Goal: Information Seeking & Learning: Learn about a topic

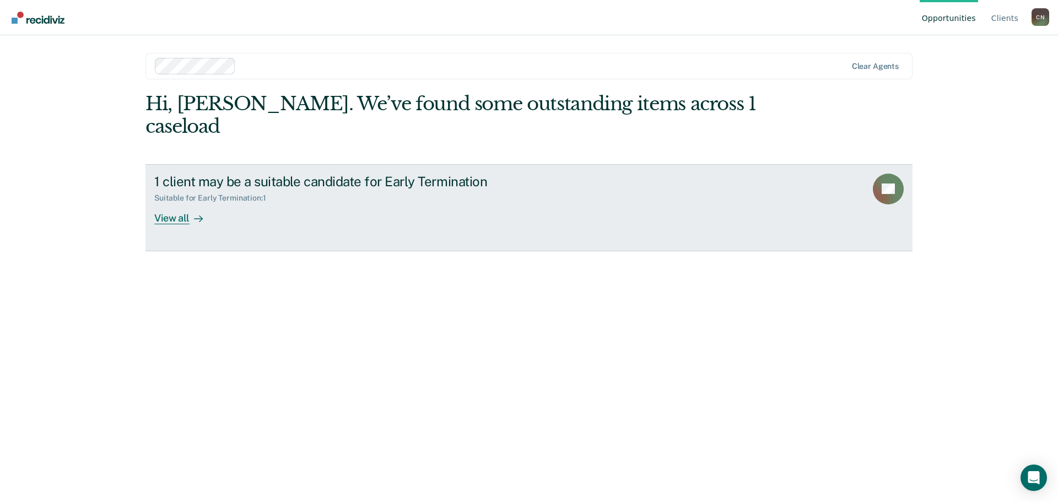
click at [198, 214] on icon at bounding box center [198, 218] width 9 height 9
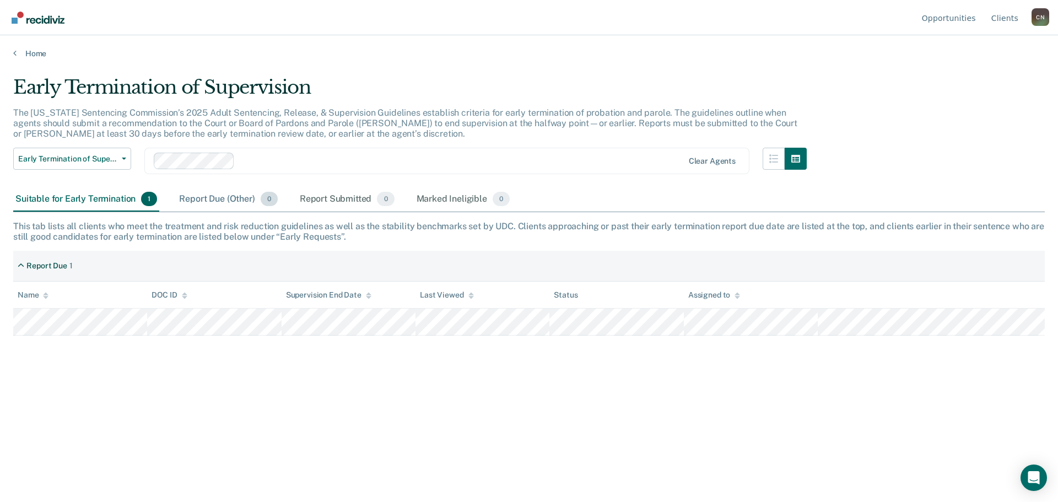
click at [236, 204] on div "Report Due (Other) 0" at bounding box center [228, 199] width 102 height 24
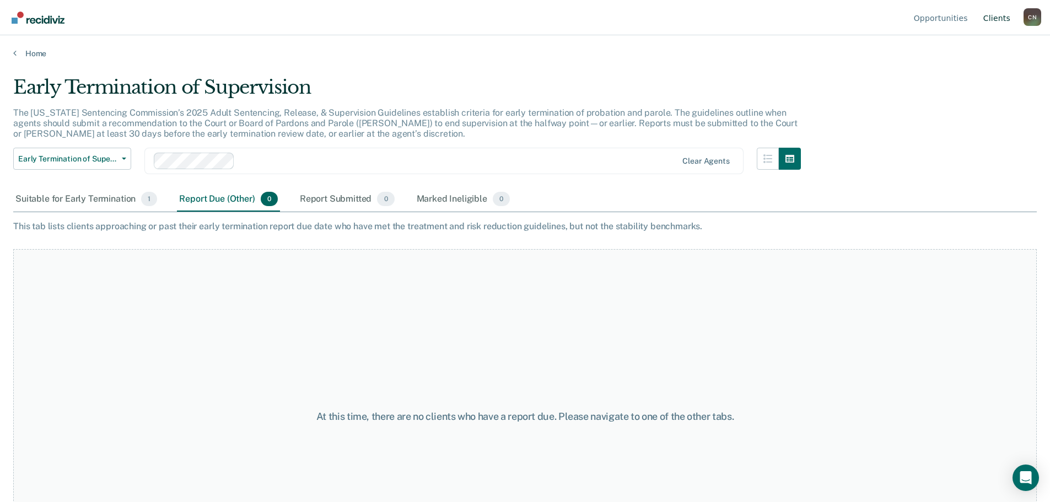
click at [993, 21] on link "Client s" at bounding box center [996, 17] width 31 height 35
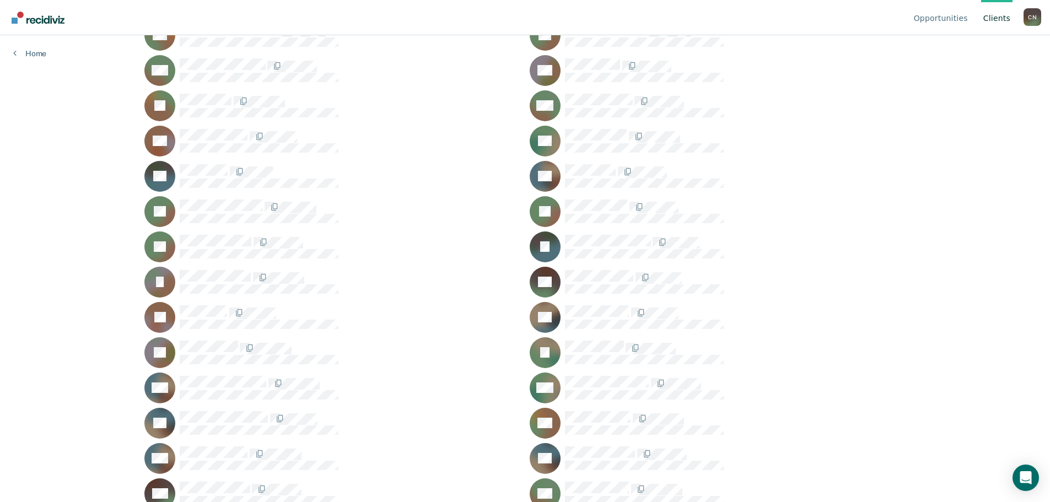
scroll to position [220, 0]
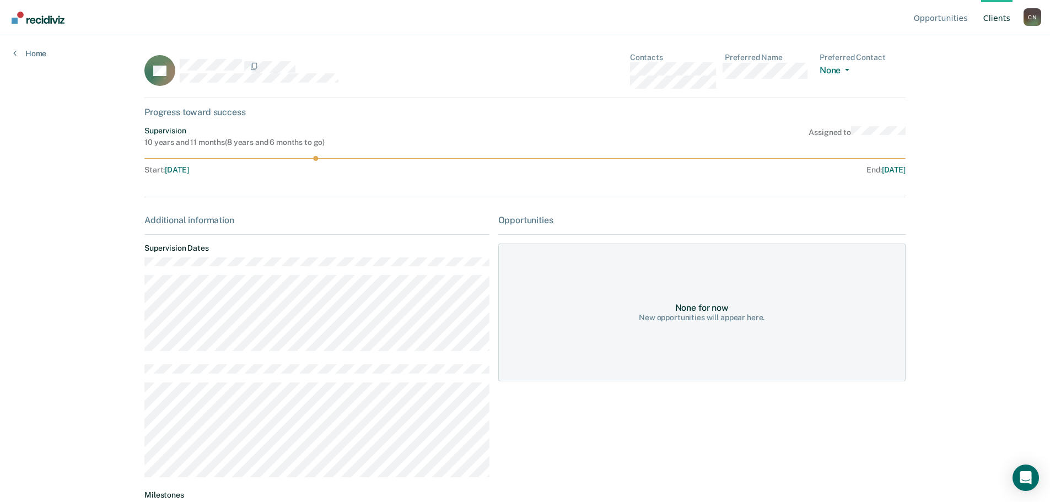
scroll to position [98, 0]
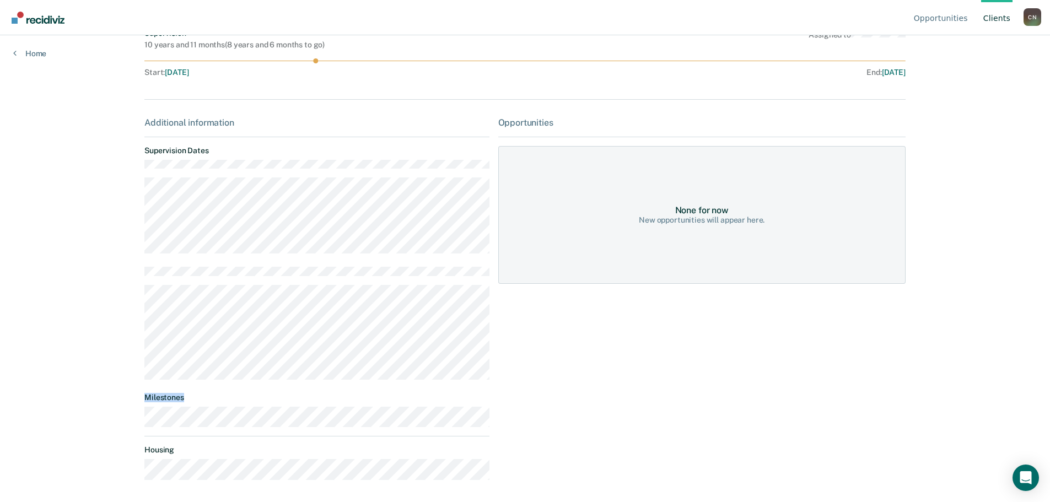
click at [427, 428] on div "Additional information Supervision Dates Milestones Housing" at bounding box center [316, 302] width 344 height 371
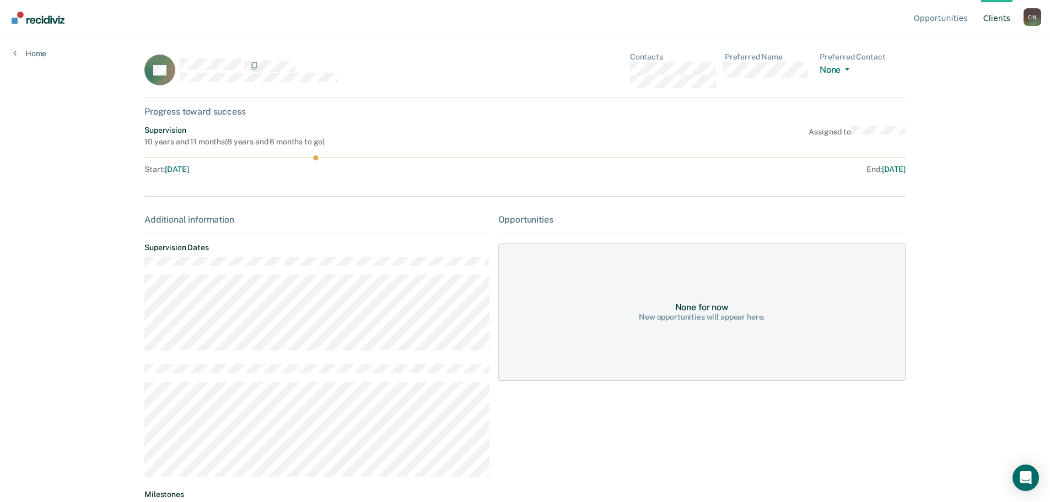
scroll to position [0, 0]
